Goal: Browse casually

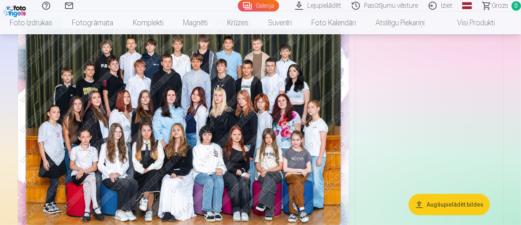
scroll to position [71, 0]
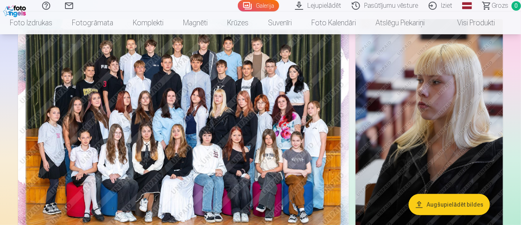
click at [307, 149] on img at bounding box center [183, 129] width 331 height 221
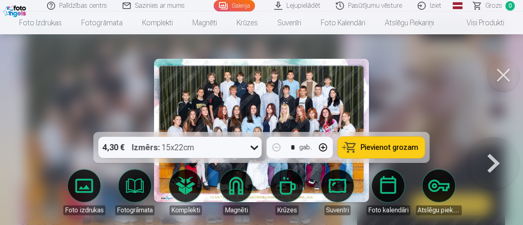
click at [505, 71] on button at bounding box center [503, 75] width 33 height 33
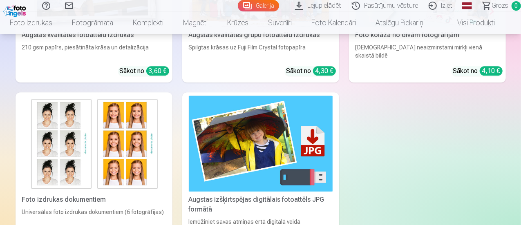
scroll to position [993, 0]
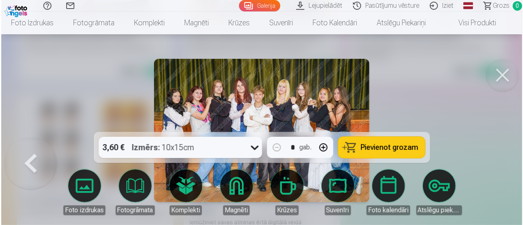
scroll to position [1098, 0]
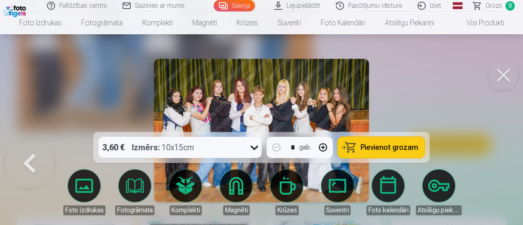
click at [506, 73] on button at bounding box center [503, 75] width 33 height 33
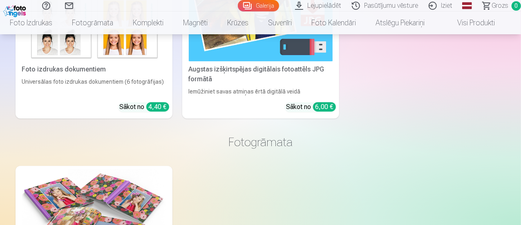
scroll to position [1069, 0]
